Goal: Task Accomplishment & Management: Manage account settings

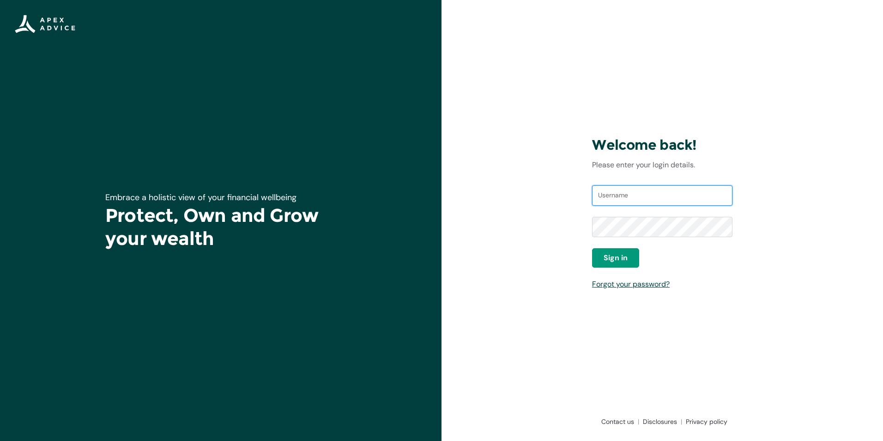
click at [642, 196] on input "Username" at bounding box center [662, 195] width 140 height 20
type input "[EMAIL_ADDRESS][DOMAIN_NAME]"
click at [633, 258] on button "Sign in" at bounding box center [615, 257] width 47 height 19
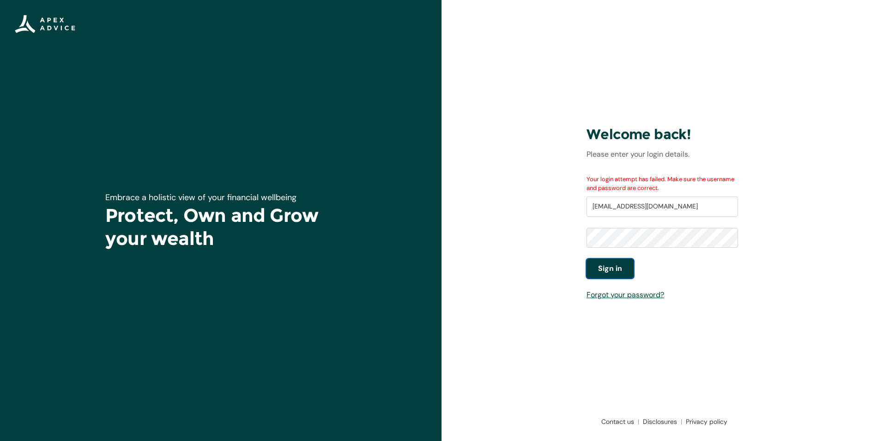
click at [630, 269] on button "Sign in" at bounding box center [610, 268] width 47 height 19
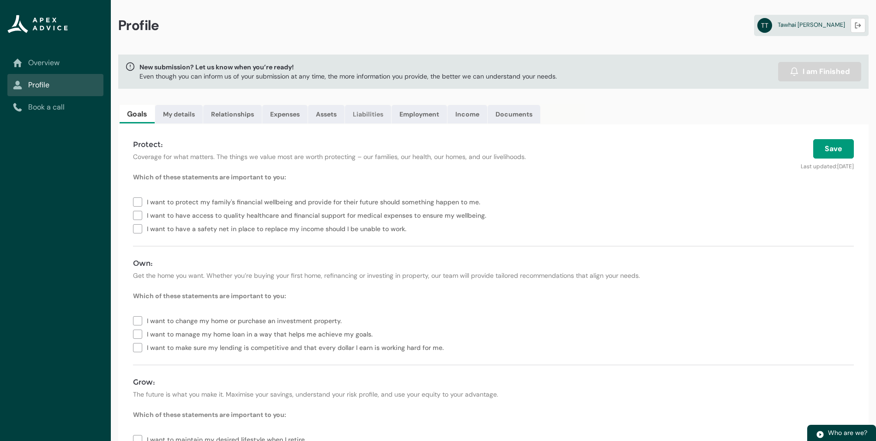
click at [378, 110] on link "Liabilities" at bounding box center [368, 114] width 46 height 18
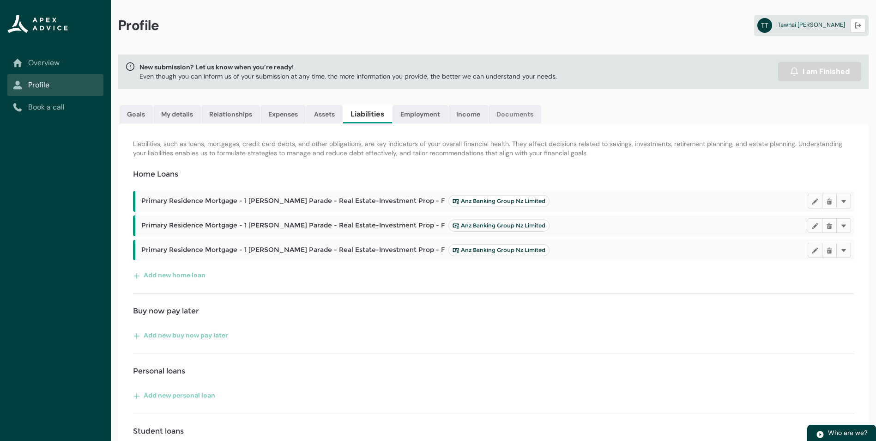
click at [508, 114] on link "Documents" at bounding box center [515, 114] width 53 height 18
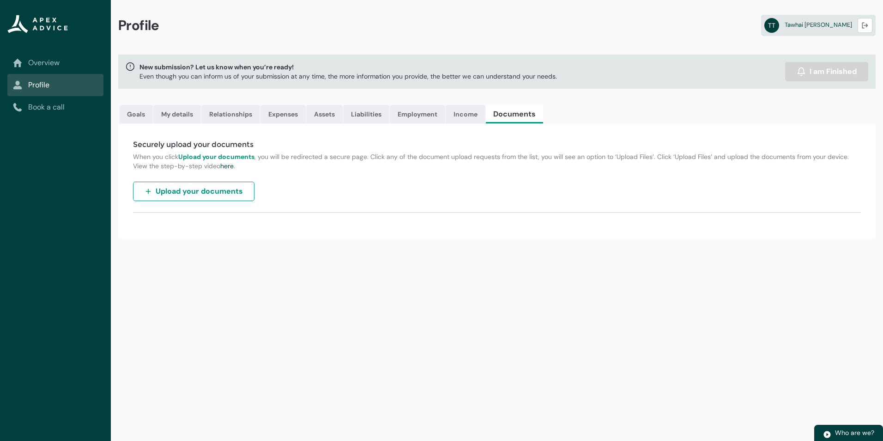
click at [198, 193] on span "Upload your documents" at bounding box center [199, 191] width 87 height 11
